Goal: Task Accomplishment & Management: Use online tool/utility

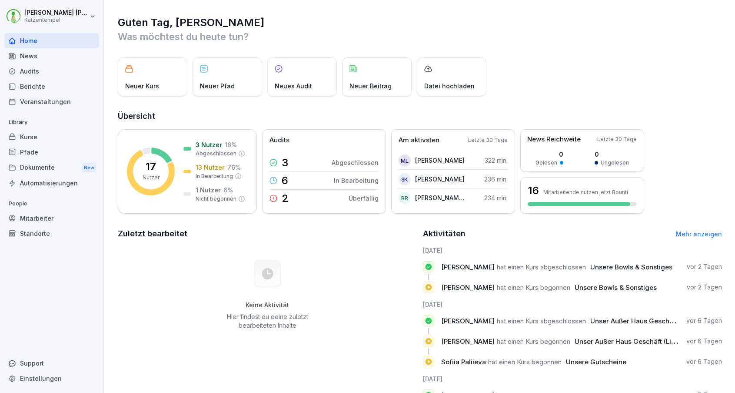
click at [40, 86] on div "Berichte" at bounding box center [51, 86] width 95 height 15
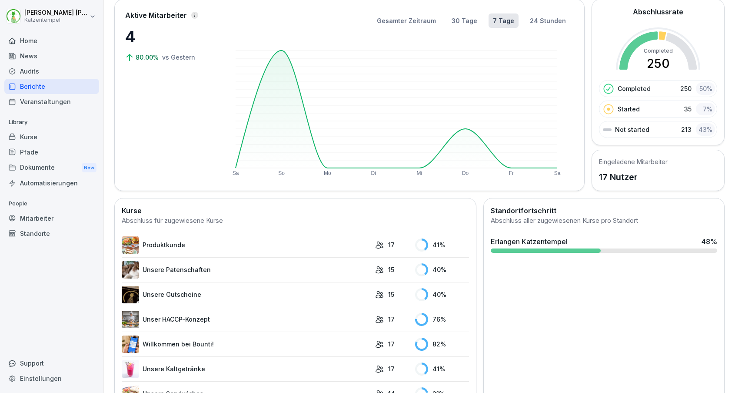
scroll to position [121, 0]
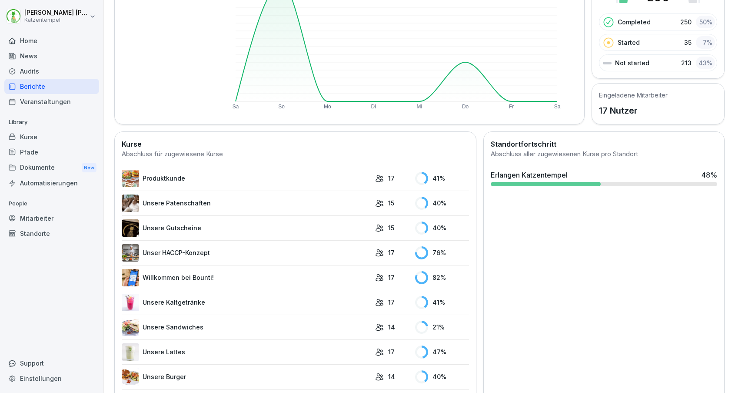
click at [293, 228] on link "Unsere Gutscheine" at bounding box center [246, 227] width 249 height 17
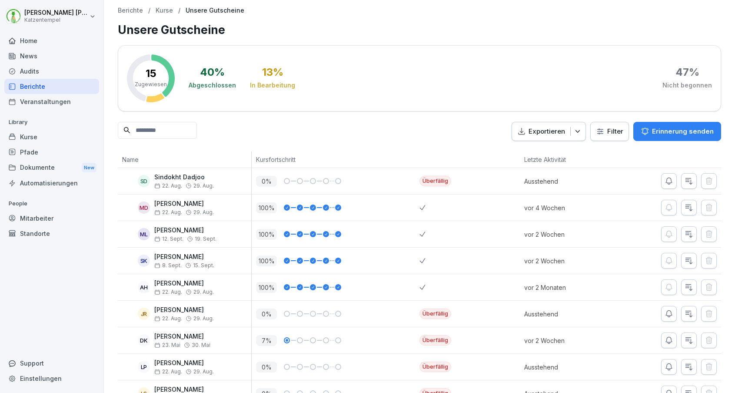
click at [668, 130] on p "Erinnerung senden" at bounding box center [683, 132] width 62 height 10
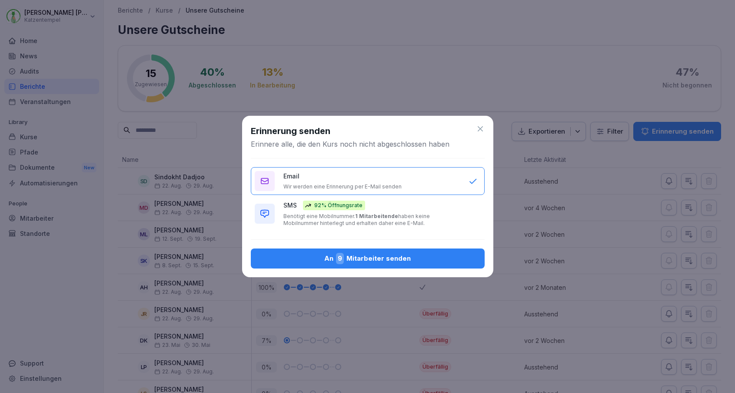
click at [446, 213] on p "Benötigt eine Mobilnummer. 1 Mitarbeitende haben keine Mobilnummer hinterlegt u…" at bounding box center [371, 220] width 177 height 14
click at [409, 263] on div "An 9 Mitarbeiter senden" at bounding box center [368, 258] width 220 height 11
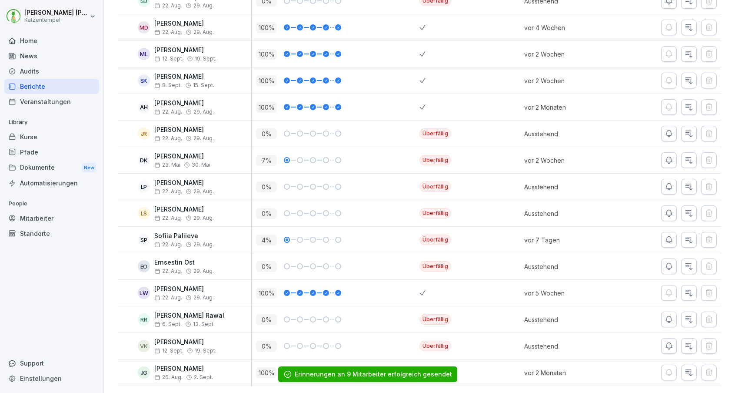
scroll to position [180, 0]
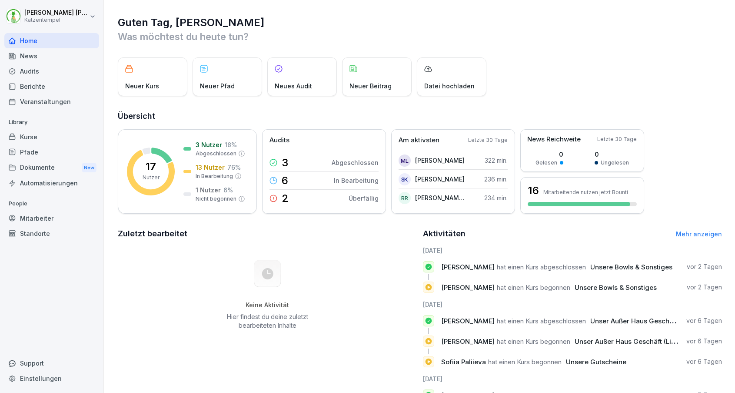
click at [59, 83] on div "Berichte" at bounding box center [51, 86] width 95 height 15
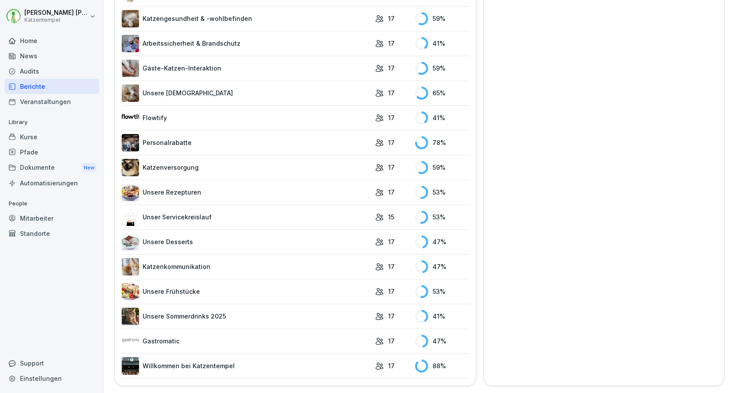
scroll to position [701, 0]
click at [234, 268] on link "Katzenkommunikation" at bounding box center [246, 266] width 249 height 17
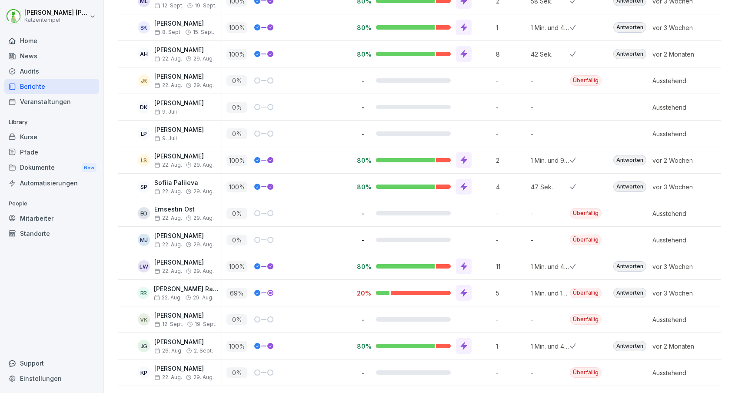
scroll to position [233, 0]
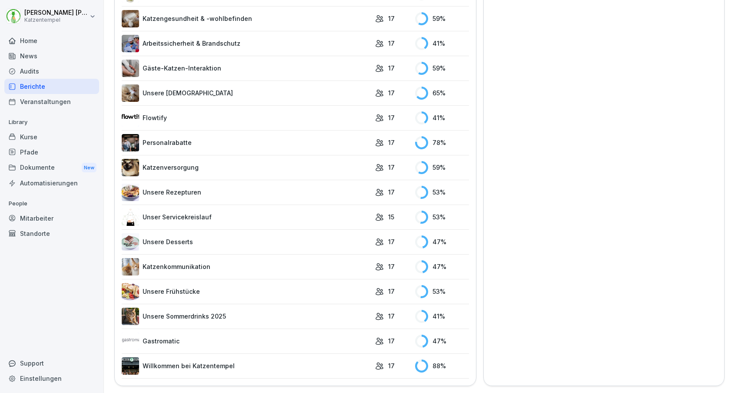
scroll to position [701, 0]
click at [212, 338] on link "Gastromatic" at bounding box center [246, 341] width 249 height 17
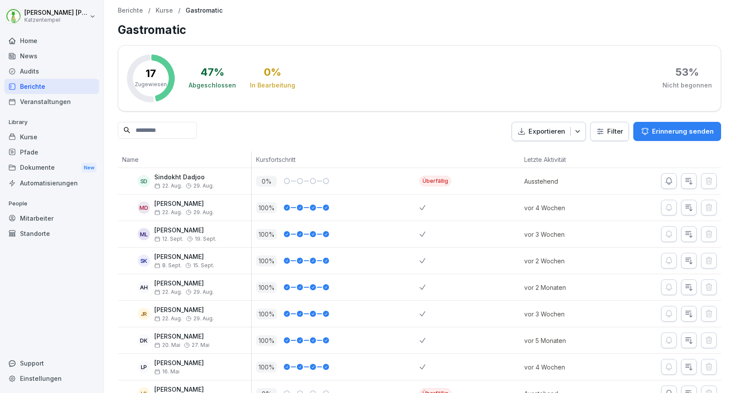
click at [667, 125] on button "Erinnerung senden" at bounding box center [678, 131] width 88 height 19
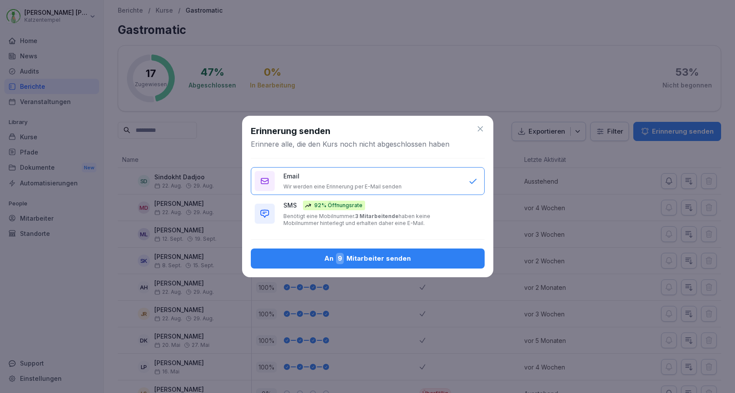
click at [473, 202] on button "SMS 92% Öffnungsrate Benötigt eine Mobilnummer. 3 Mitarbeitende haben keine Mob…" at bounding box center [368, 214] width 234 height 34
click at [438, 252] on button "An 9 Mitarbeiter senden" at bounding box center [368, 258] width 234 height 20
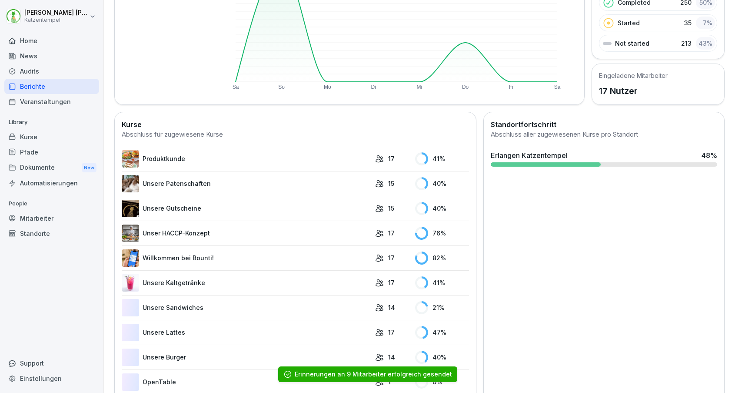
scroll to position [244, 0]
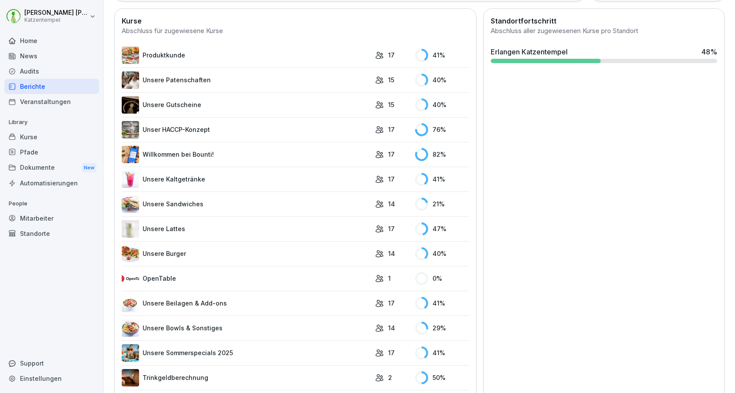
click at [194, 206] on link "Unsere Sandwiches" at bounding box center [246, 203] width 249 height 17
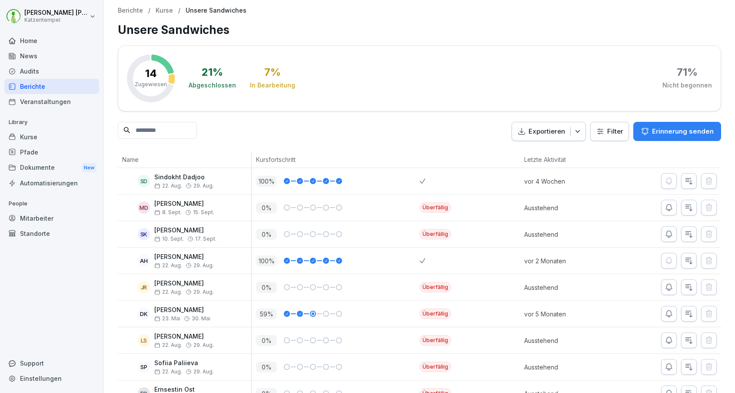
click at [681, 131] on p "Erinnerung senden" at bounding box center [683, 132] width 62 height 10
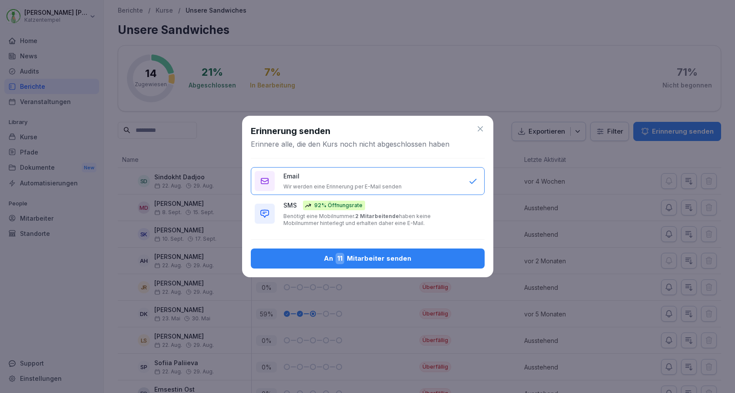
click at [414, 222] on p "Benötigt eine Mobilnummer. 2 Mitarbeitende haben keine Mobilnummer hinterlegt u…" at bounding box center [371, 220] width 177 height 14
click at [406, 261] on div "An 11 Mitarbeiter senden" at bounding box center [368, 258] width 220 height 11
